Goal: Information Seeking & Learning: Understand process/instructions

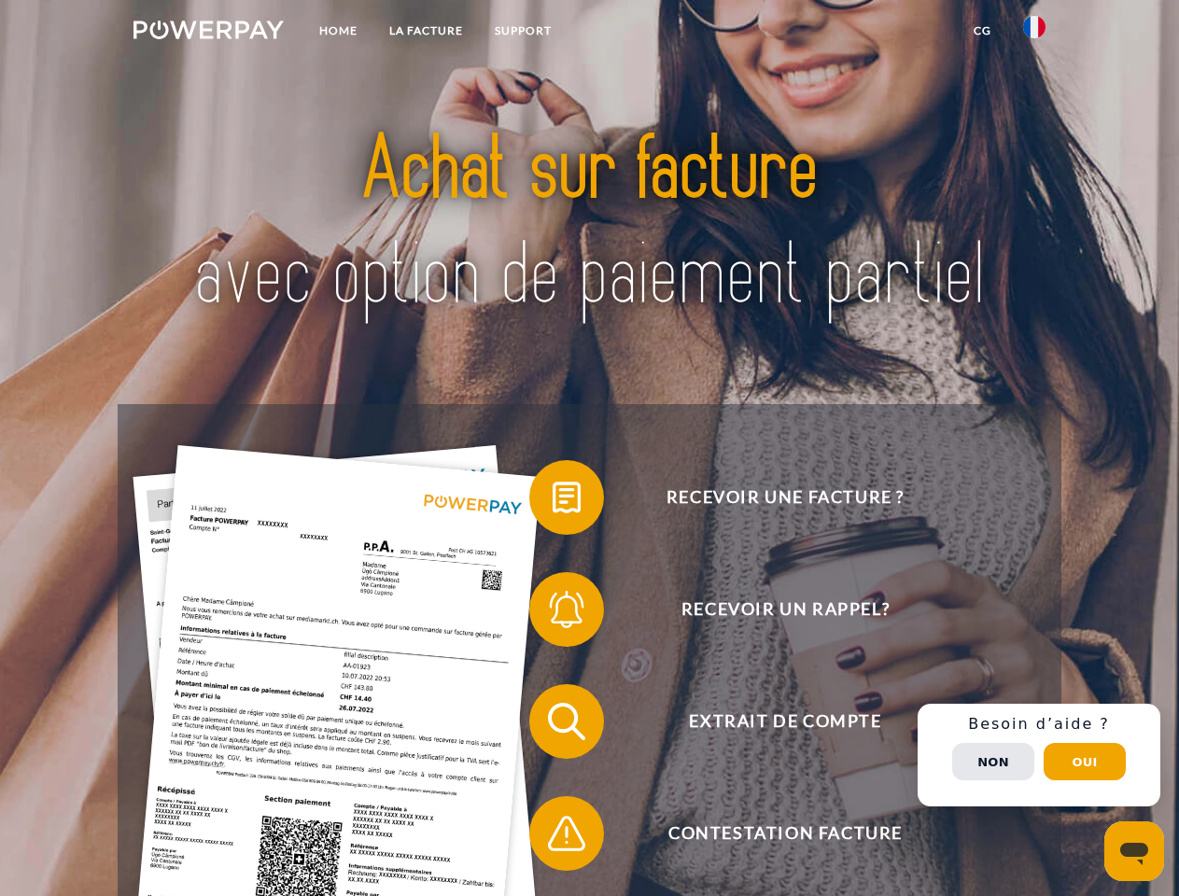
click at [208, 33] on img at bounding box center [209, 30] width 150 height 19
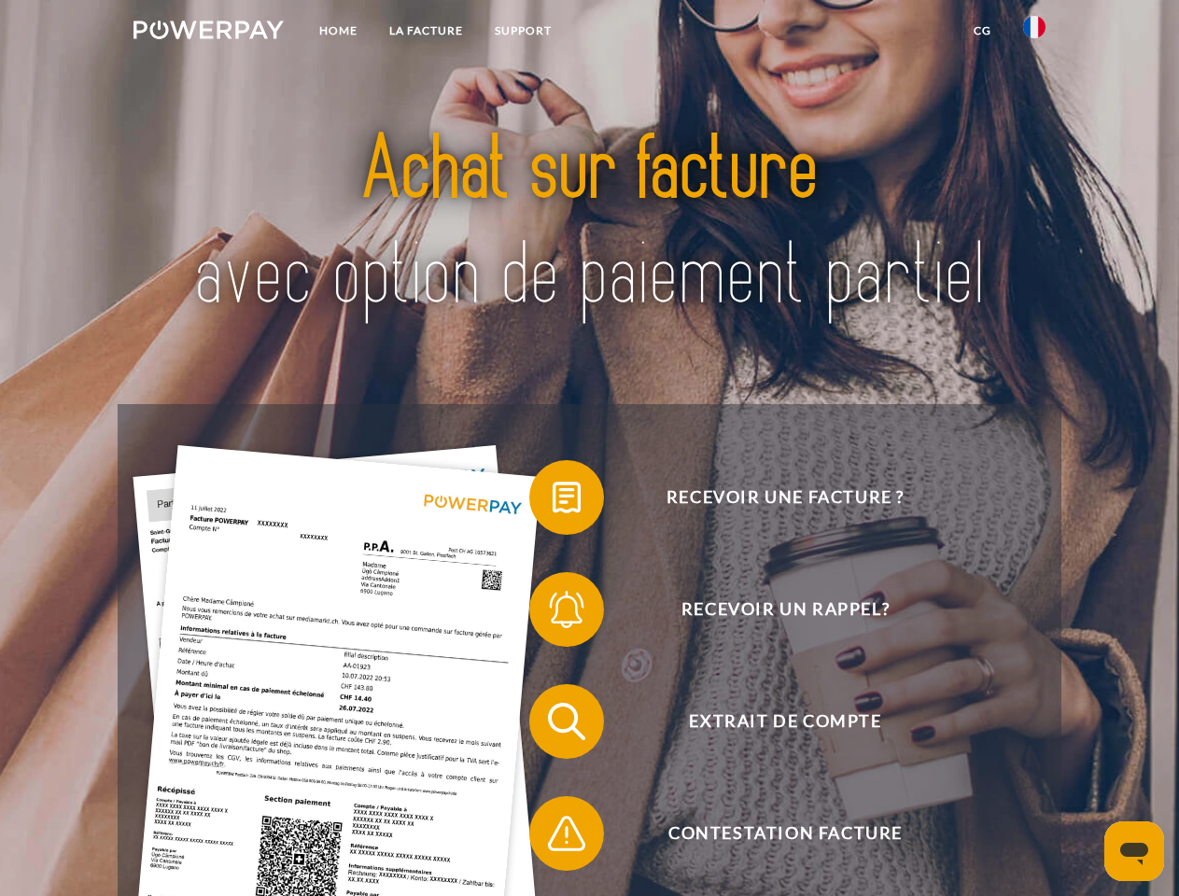
click at [1034, 33] on img at bounding box center [1034, 27] width 22 height 22
click at [982, 31] on link "CG" at bounding box center [982, 31] width 49 height 34
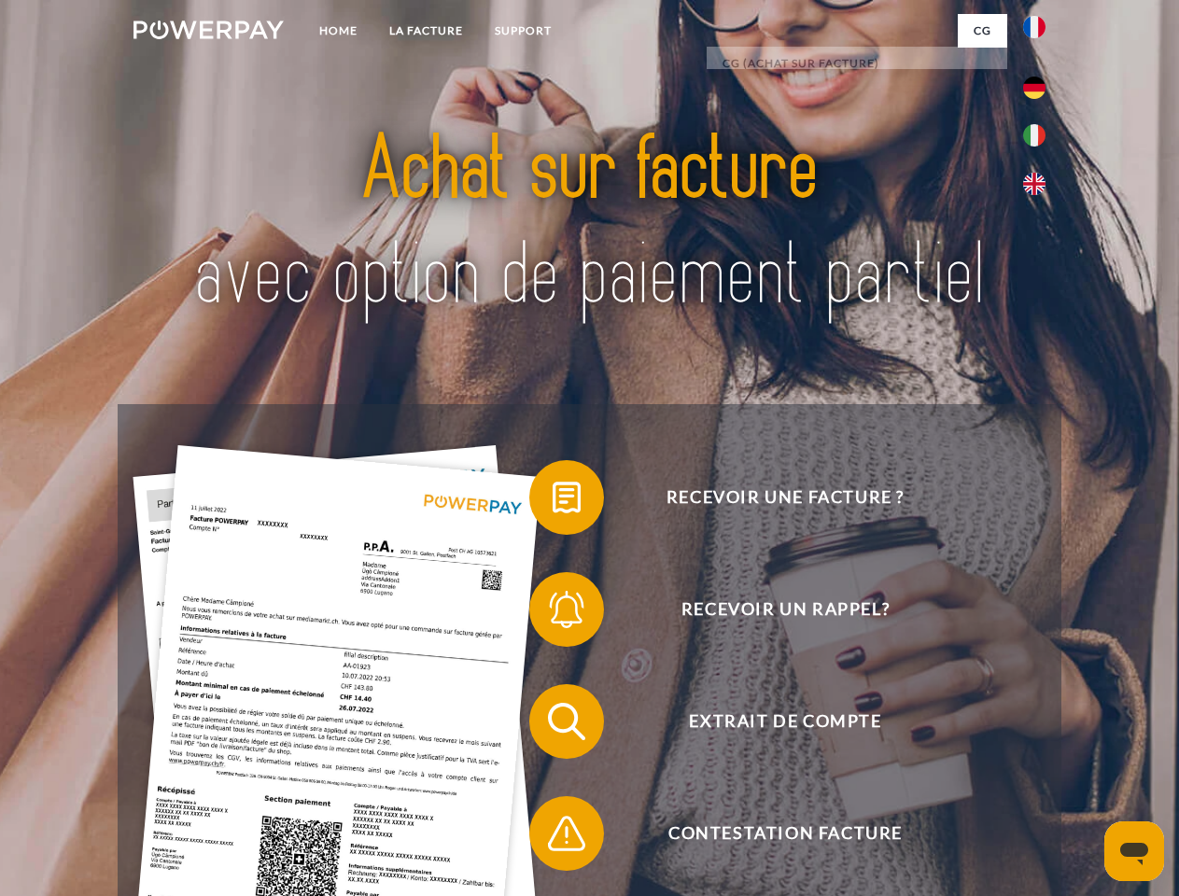
click at [553, 501] on span at bounding box center [538, 497] width 93 height 93
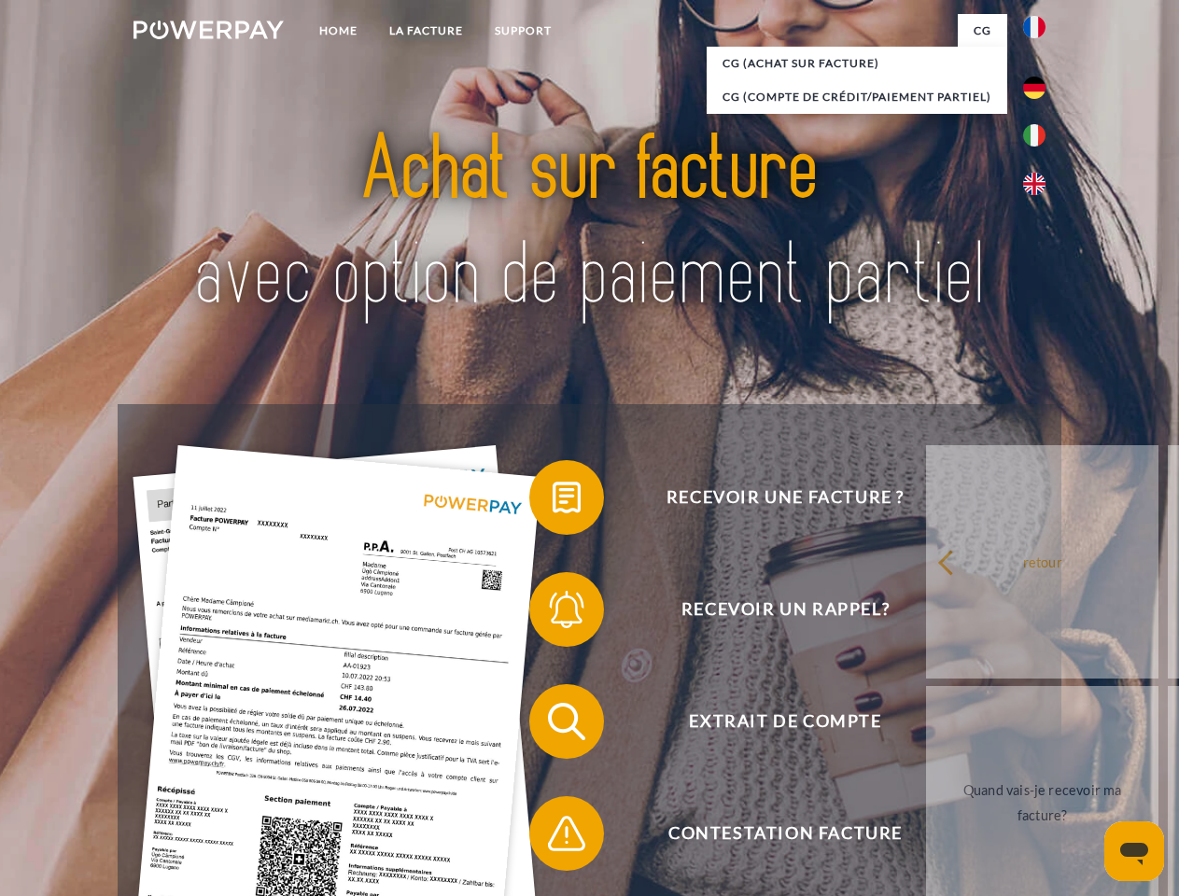
click at [553, 613] on span at bounding box center [538, 609] width 93 height 93
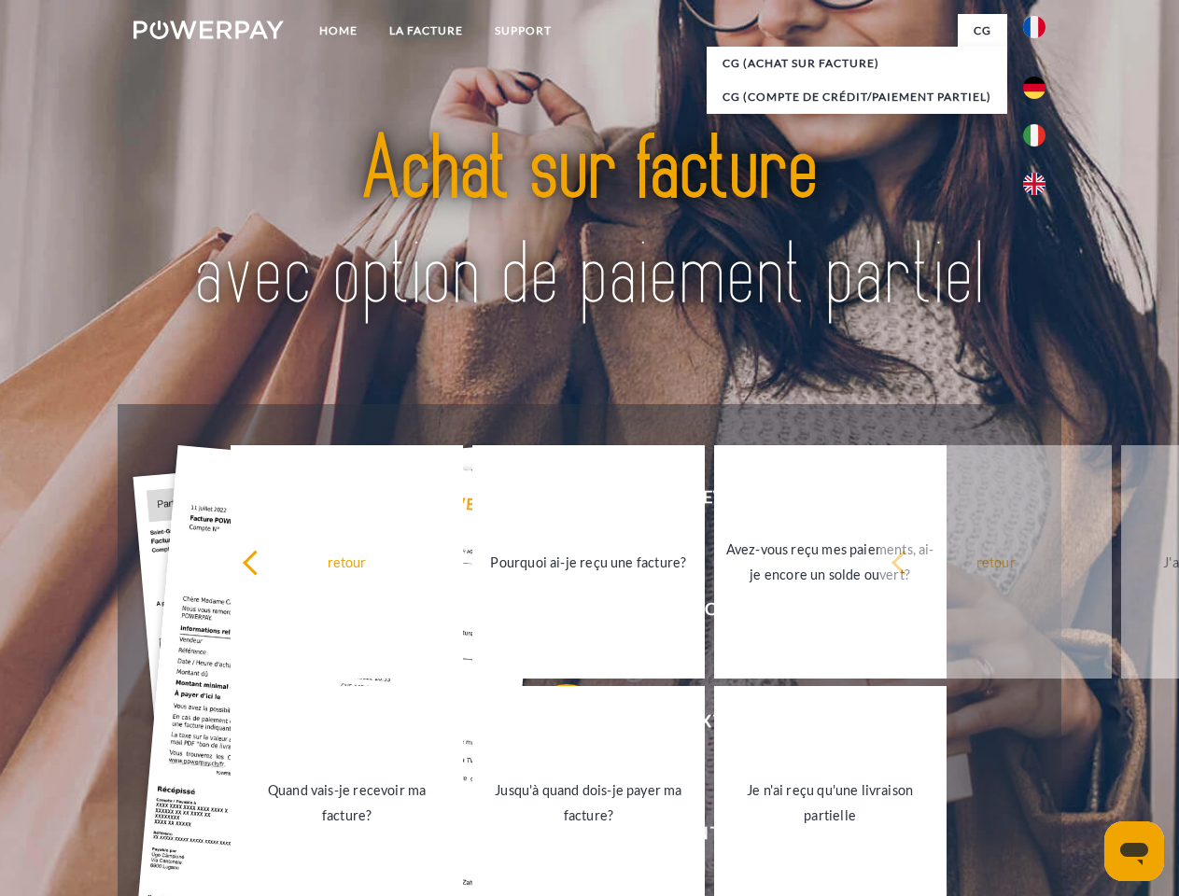
click at [553, 725] on link "Jusqu'à quand dois-je payer ma facture?" at bounding box center [588, 802] width 232 height 233
click at [553, 837] on span at bounding box center [538, 833] width 93 height 93
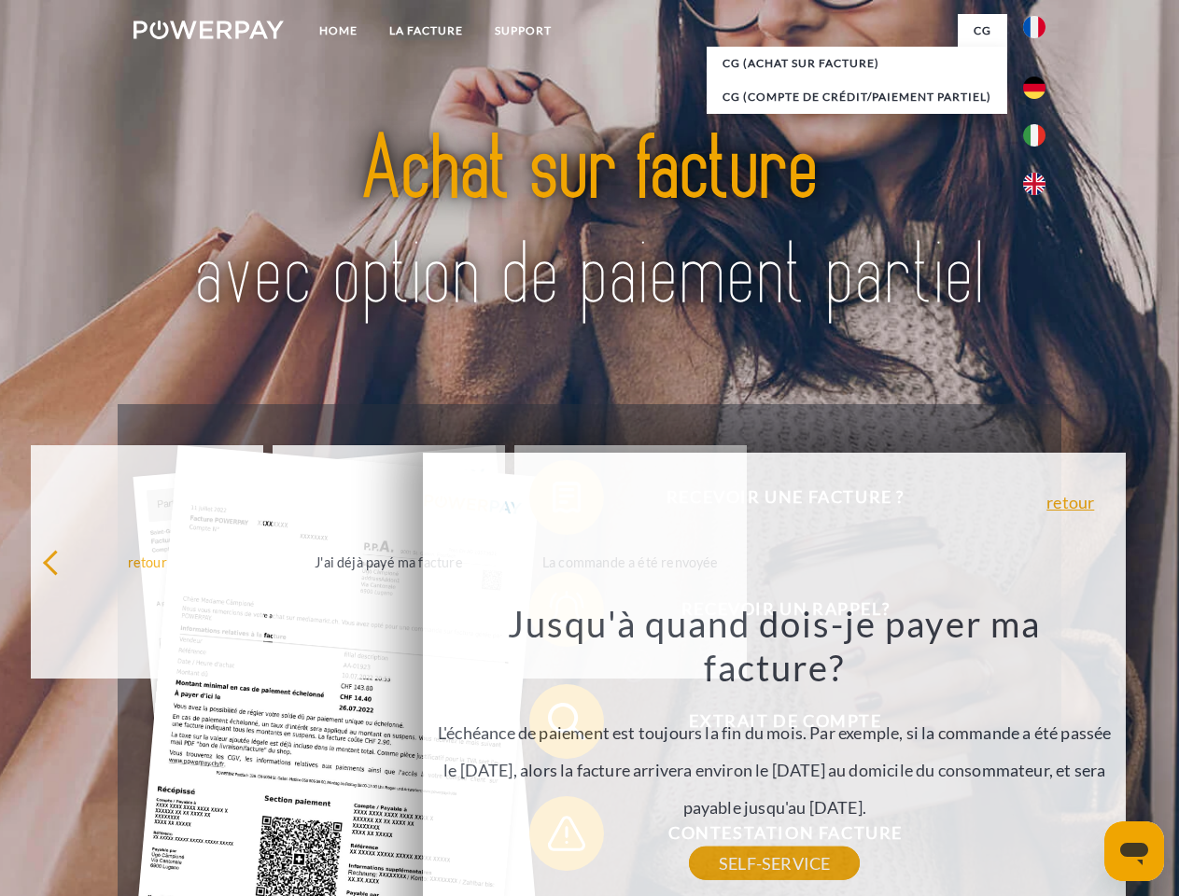
click at [1039, 755] on div "Recevoir une facture ? Recevoir un rappel? Extrait de compte retour" at bounding box center [589, 777] width 943 height 747
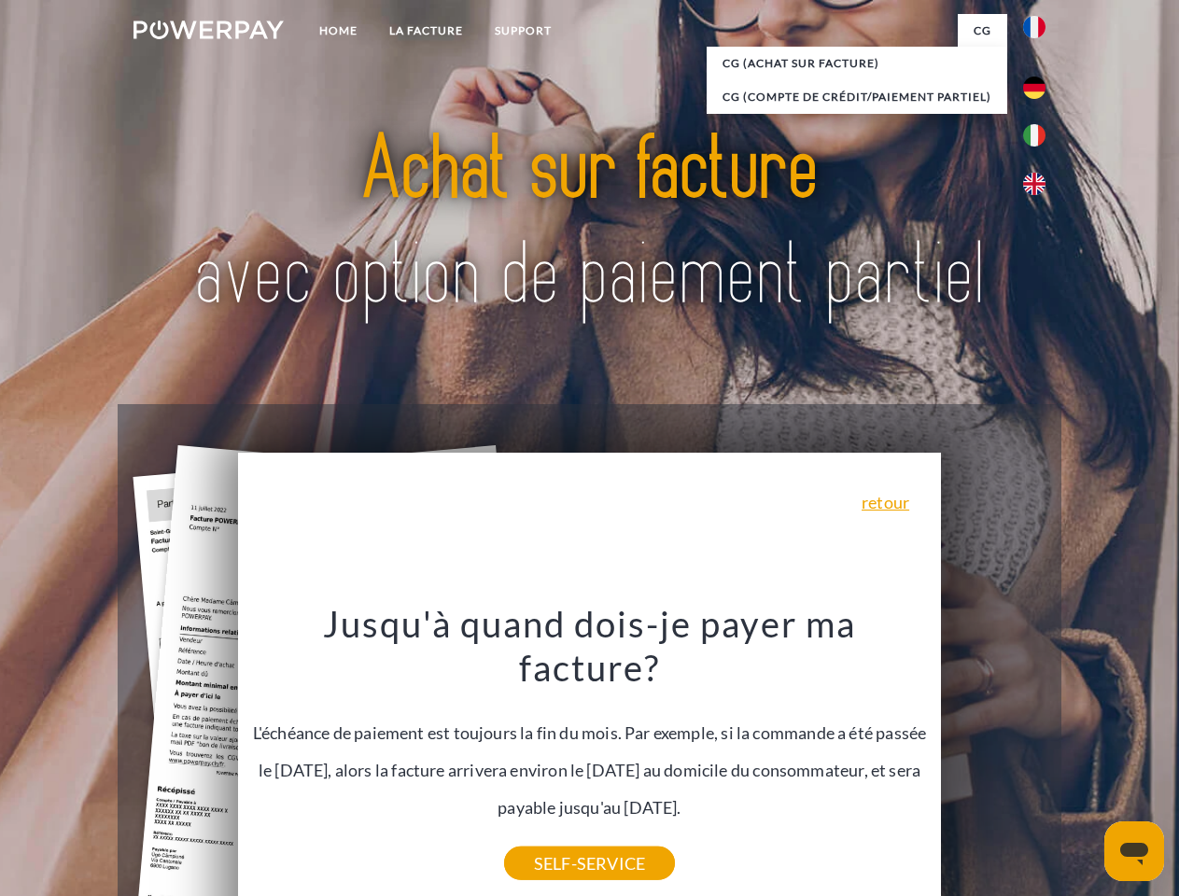
click at [993, 759] on span "Extrait de compte" at bounding box center [784, 721] width 457 height 75
click at [1085, 762] on header "Home LA FACTURE Support" at bounding box center [589, 644] width 1179 height 1289
